Goal: Navigation & Orientation: Find specific page/section

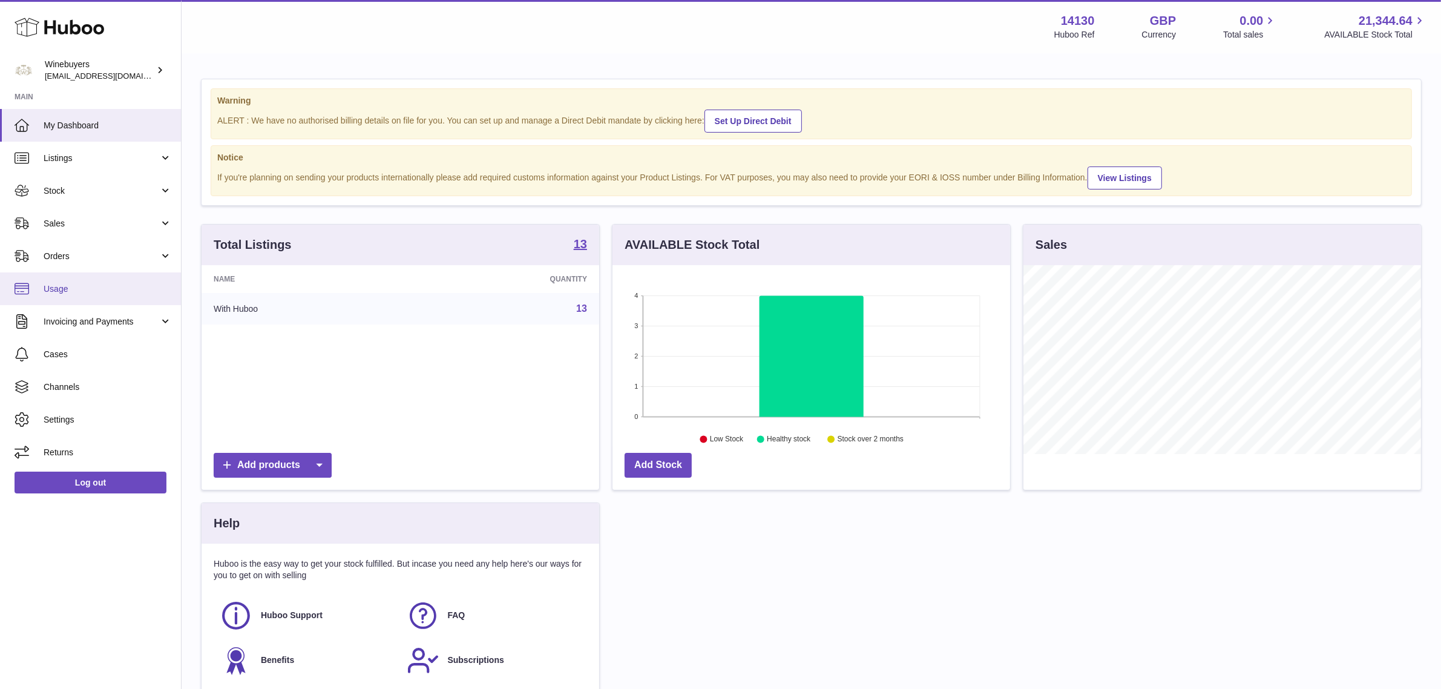
scroll to position [188, 398]
click at [96, 316] on span "Invoicing and Payments" at bounding box center [102, 322] width 116 height 12
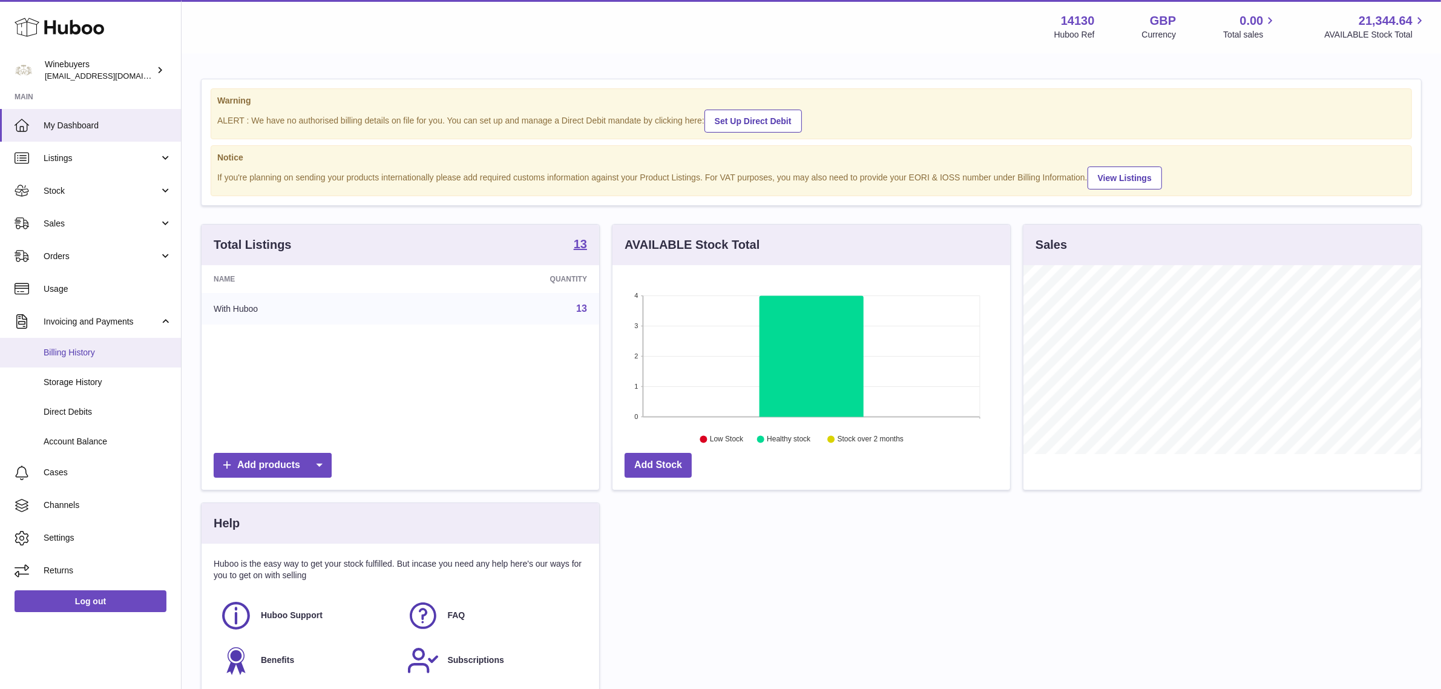
click at [114, 362] on link "Billing History" at bounding box center [90, 353] width 181 height 30
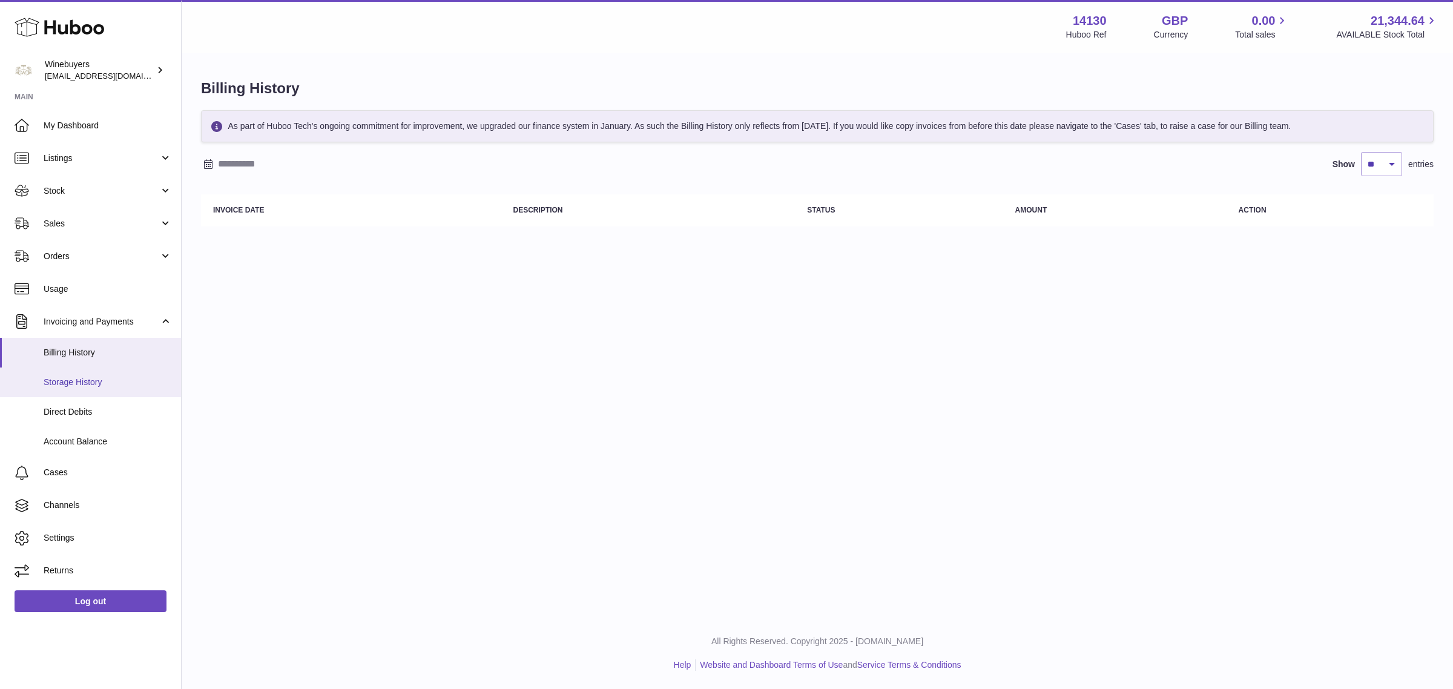
click at [104, 388] on link "Storage History" at bounding box center [90, 382] width 181 height 30
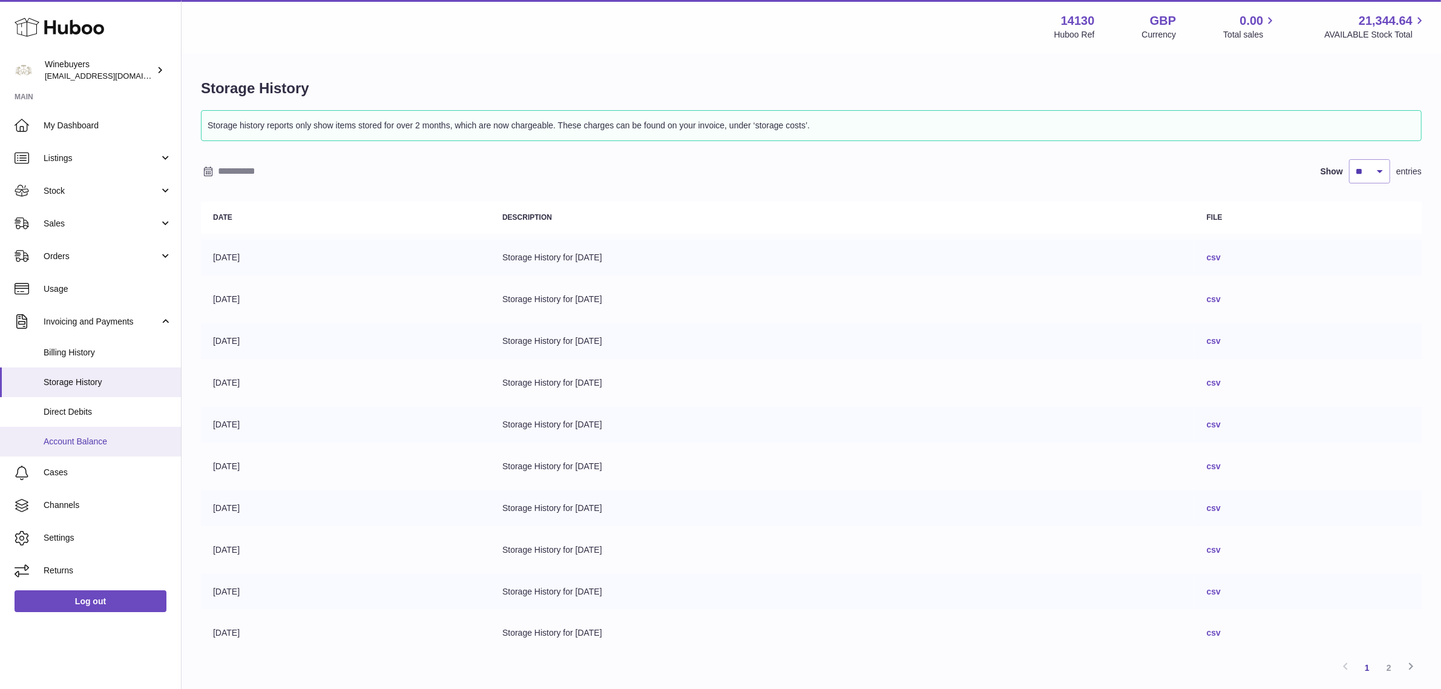
click at [104, 430] on link "Account Balance" at bounding box center [90, 442] width 181 height 30
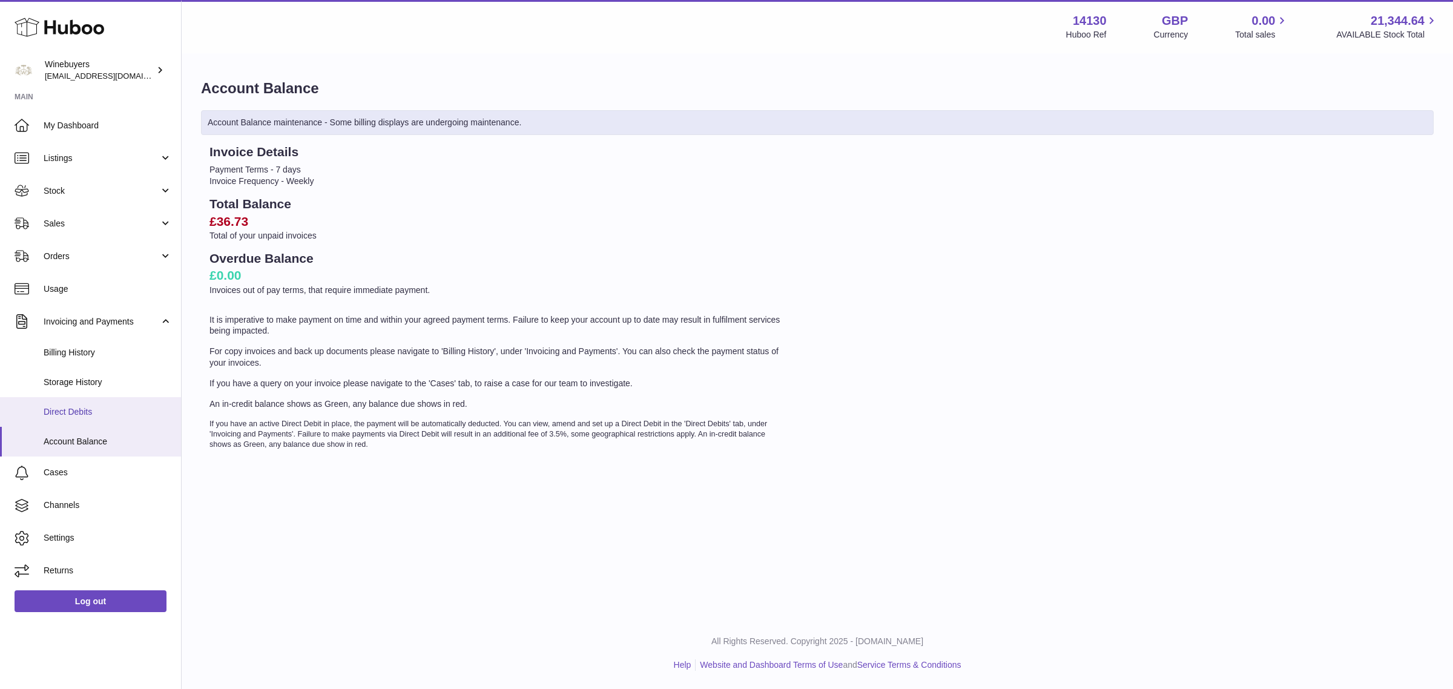
click at [67, 421] on link "Direct Debits" at bounding box center [90, 412] width 181 height 30
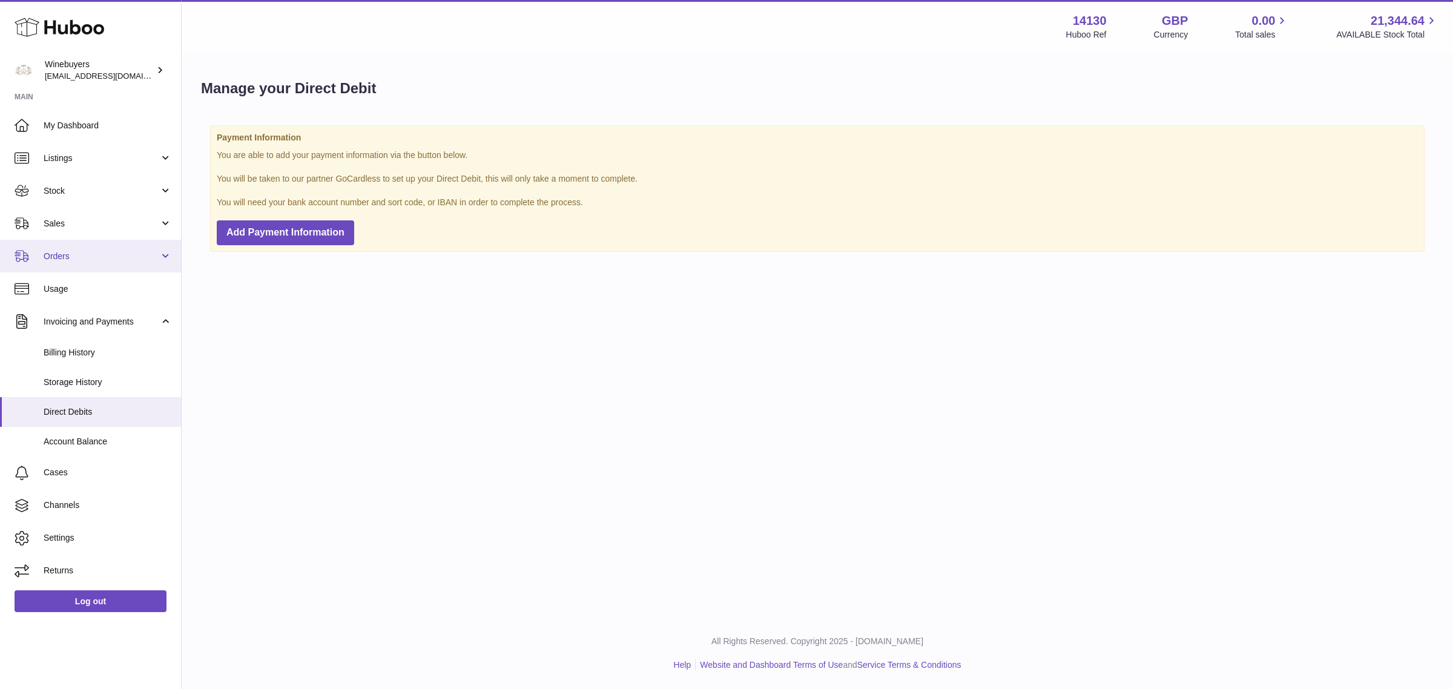
click at [83, 252] on span "Orders" at bounding box center [102, 257] width 116 height 12
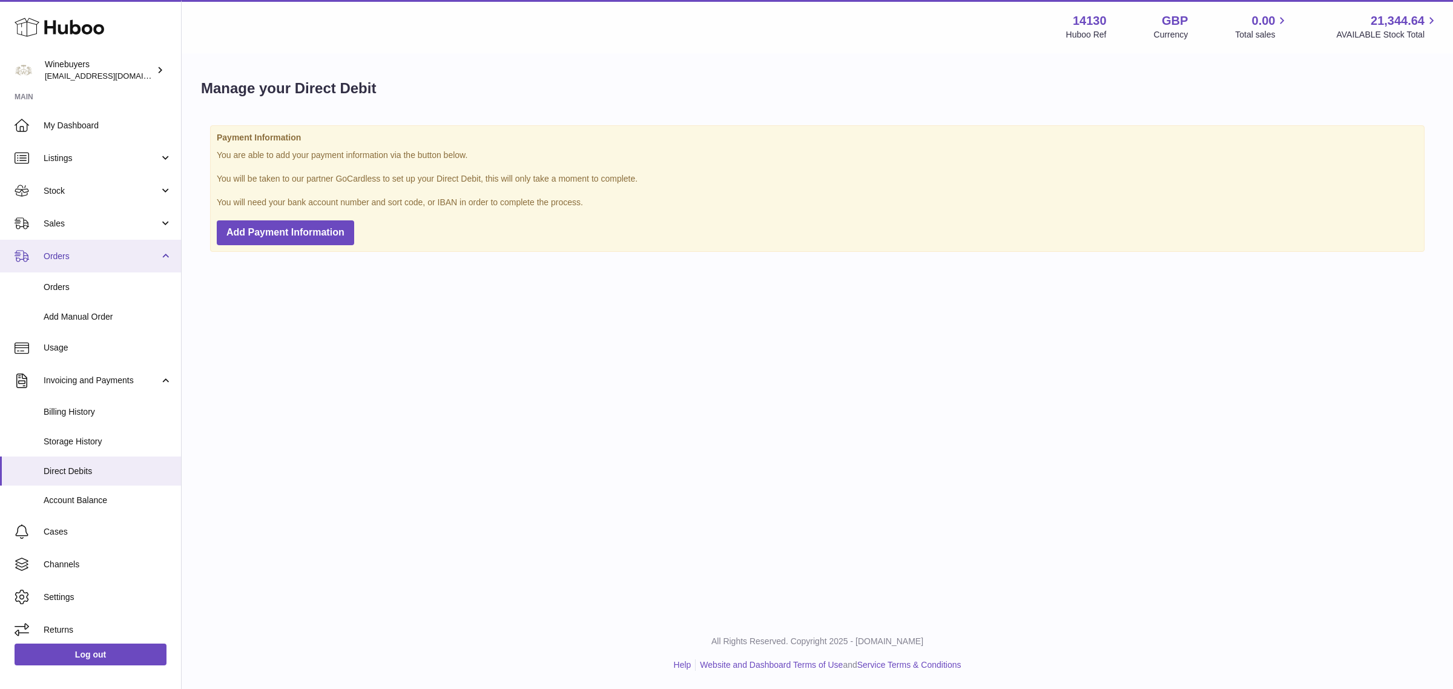
click at [83, 252] on span "Orders" at bounding box center [102, 257] width 116 height 12
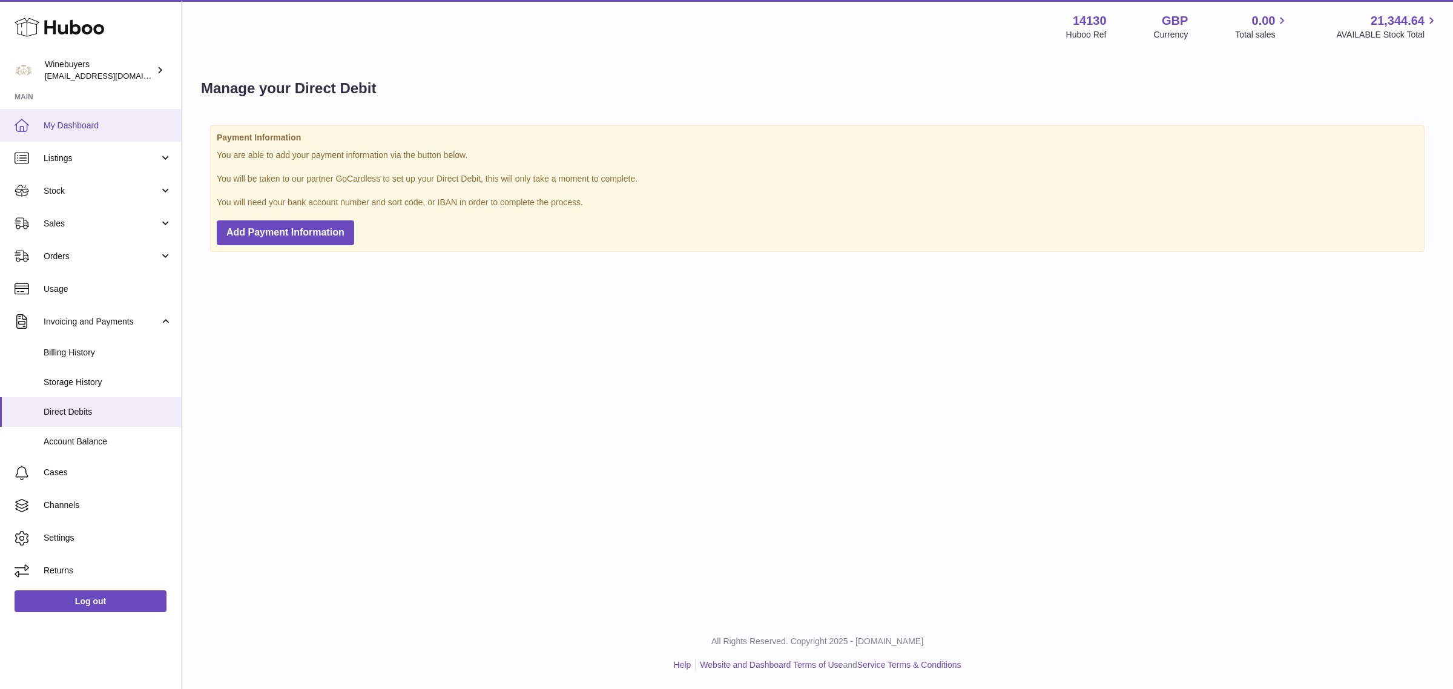
click at [93, 140] on link "My Dashboard" at bounding box center [90, 125] width 181 height 33
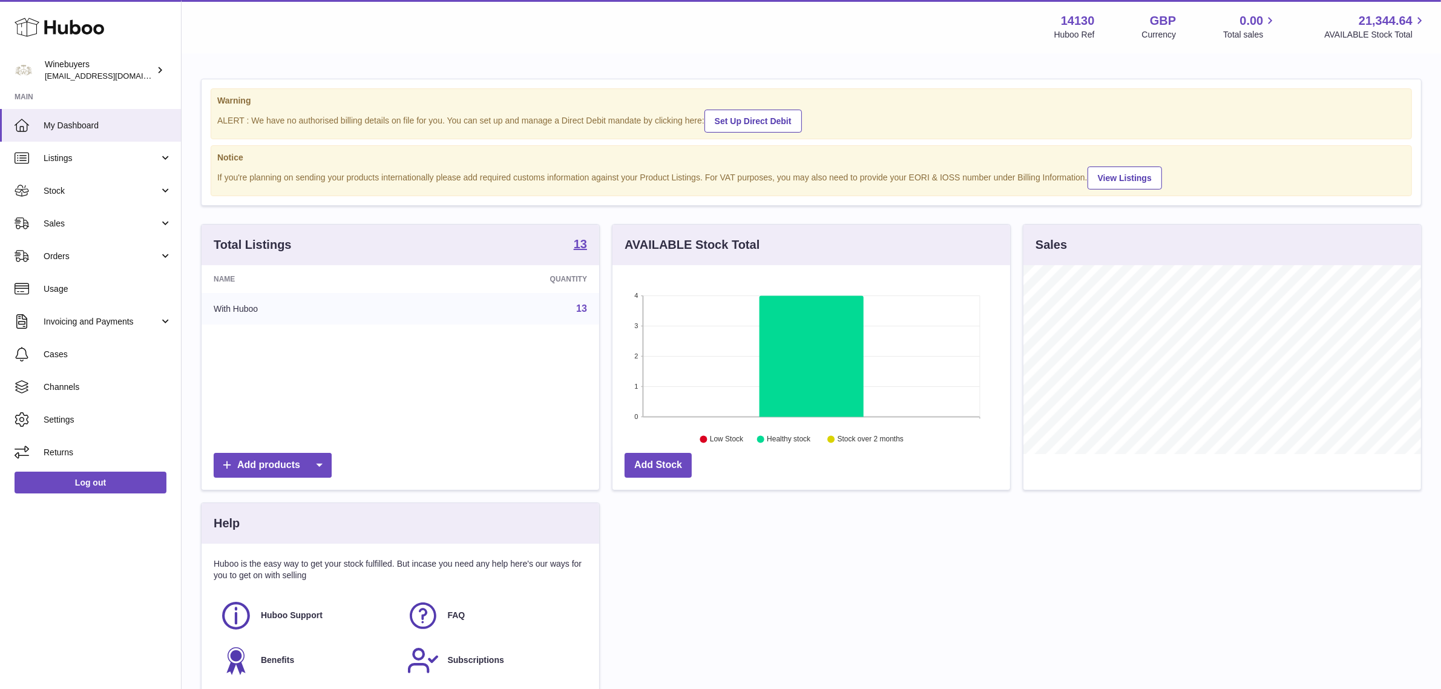
scroll to position [188, 398]
click at [584, 307] on link "13" at bounding box center [581, 308] width 11 height 10
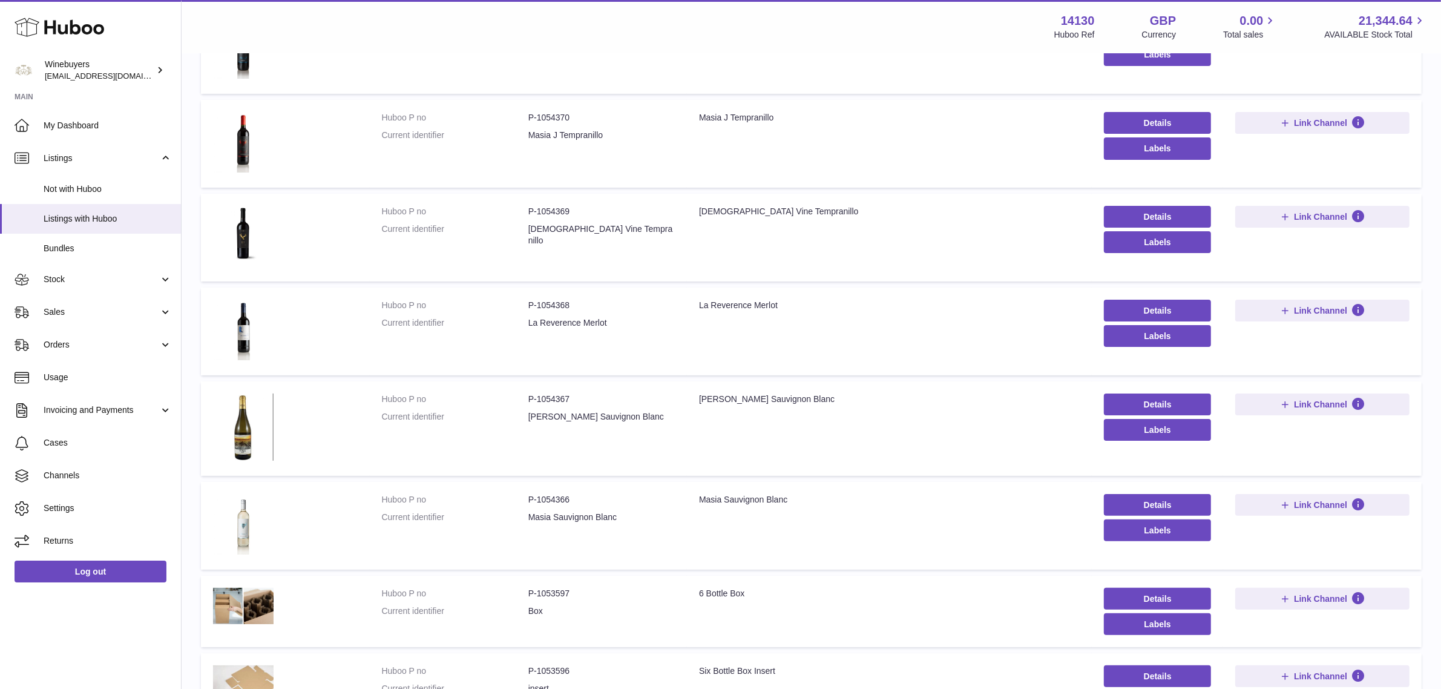
scroll to position [303, 0]
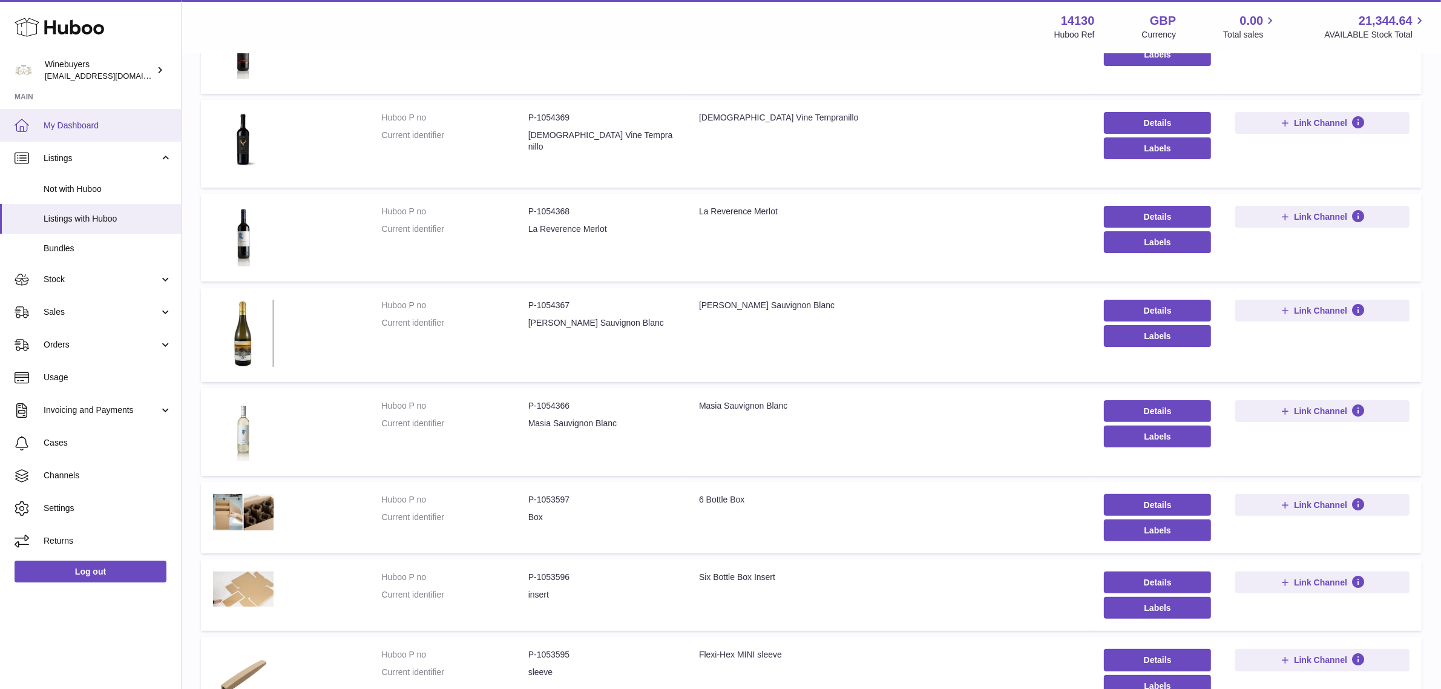
click at [86, 123] on span "My Dashboard" at bounding box center [108, 126] width 128 height 12
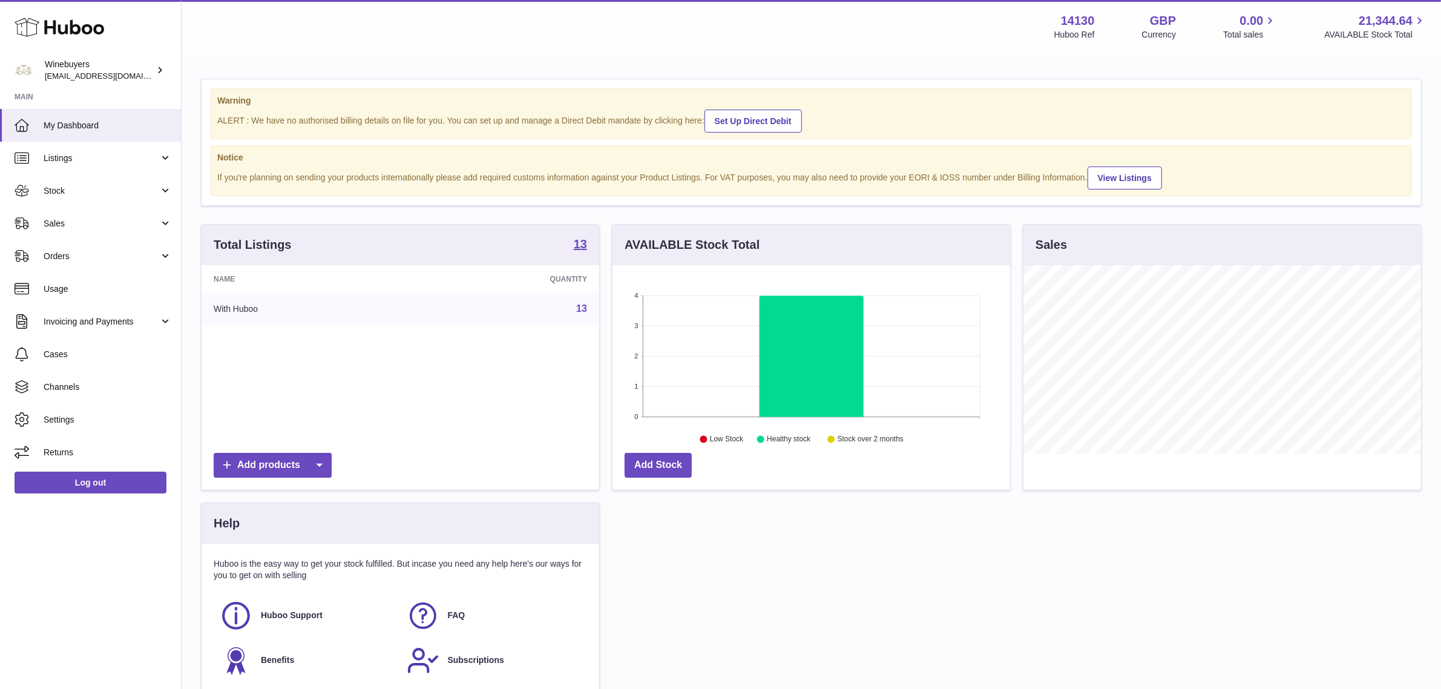
scroll to position [188, 398]
